Goal: Find specific page/section: Find specific page/section

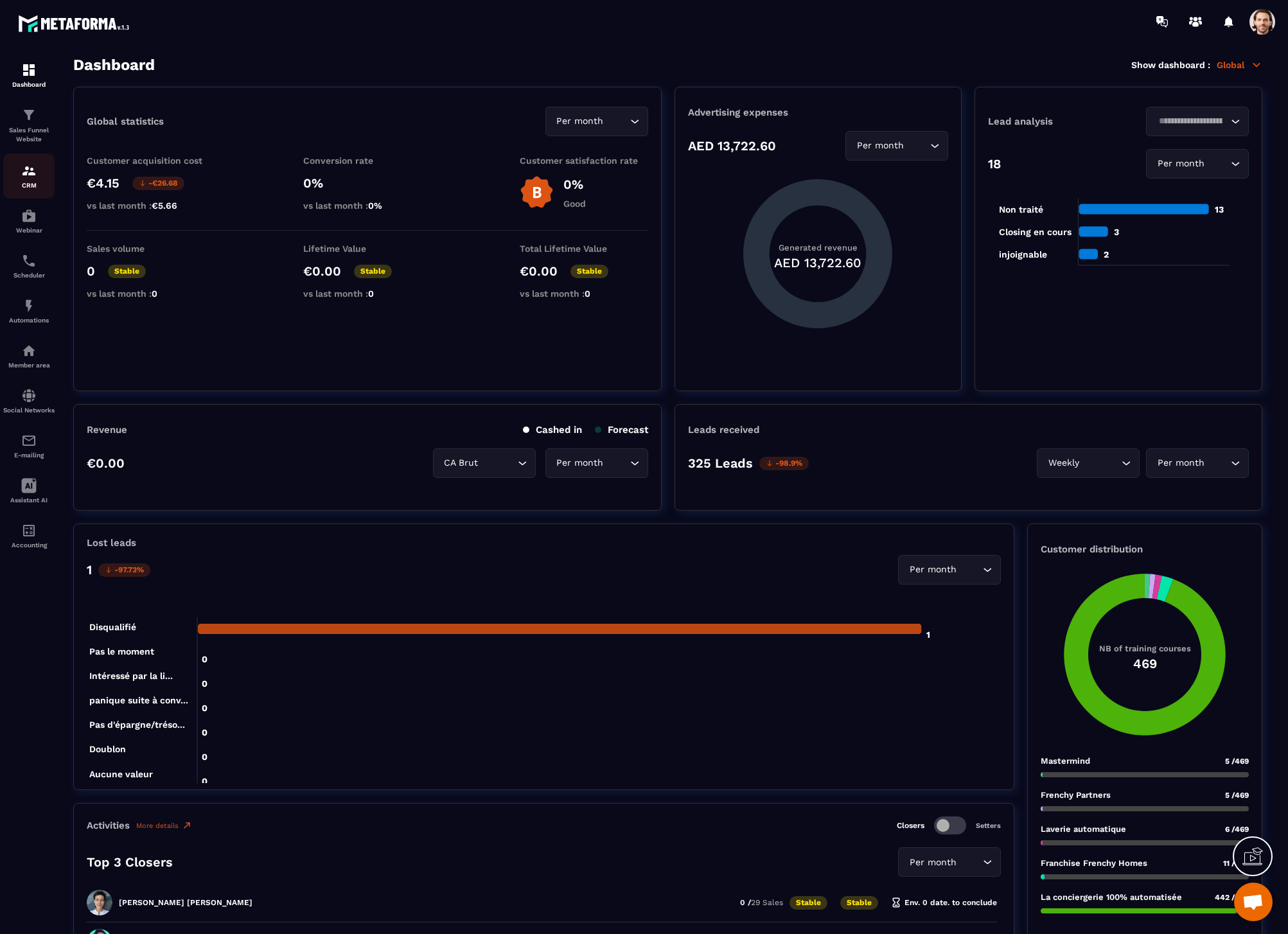
click at [30, 164] on img at bounding box center [29, 171] width 16 height 16
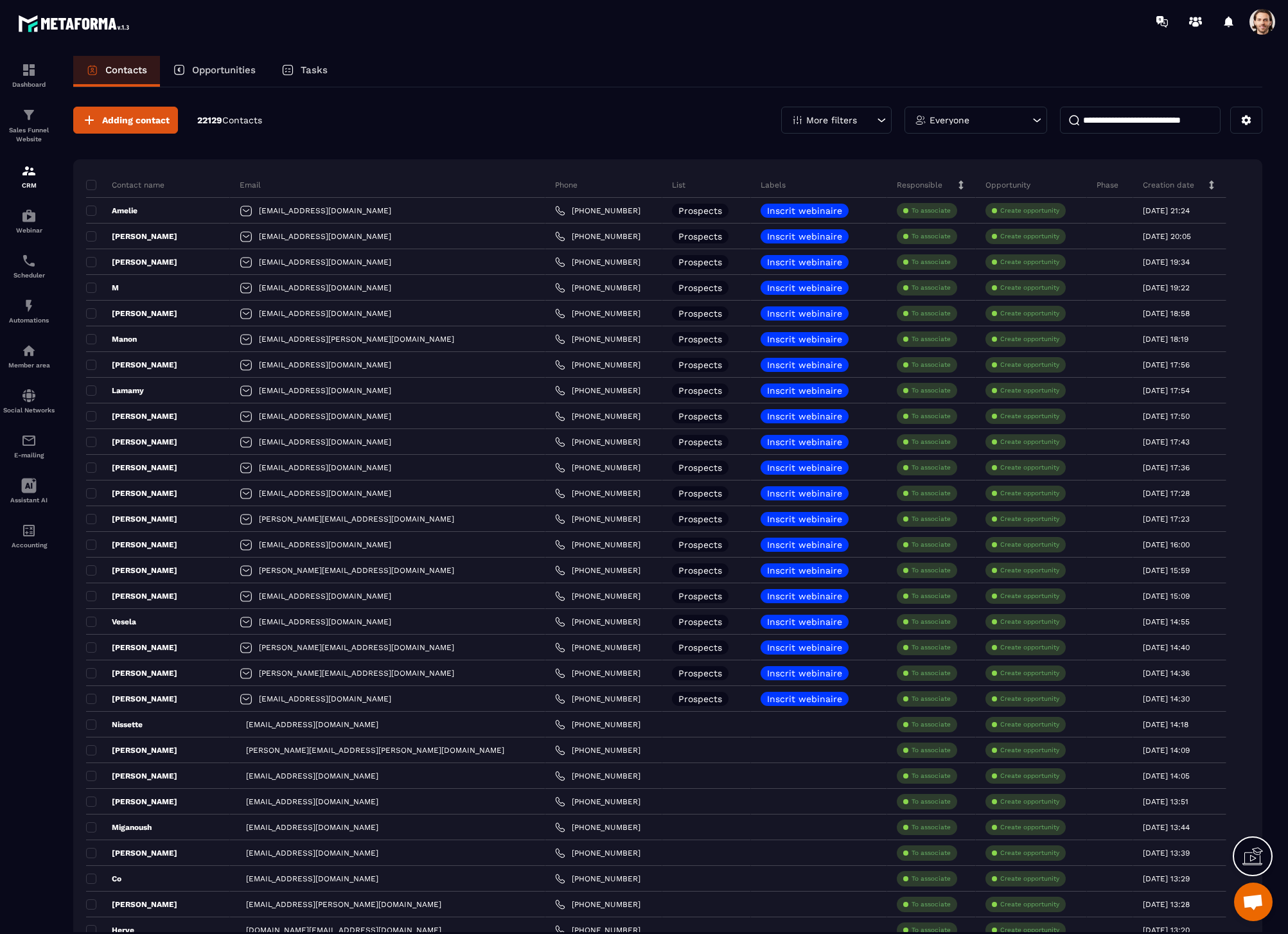
click at [285, 70] on icon at bounding box center [287, 70] width 10 height 10
